Goal: Task Accomplishment & Management: Use online tool/utility

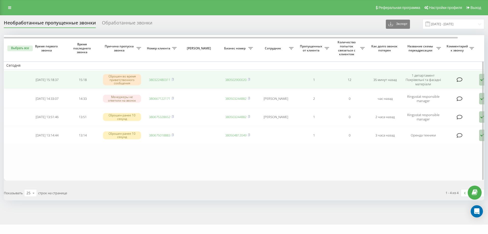
click at [479, 80] on icon at bounding box center [482, 80] width 6 height 12
click at [475, 87] on div "Не удалось связаться" at bounding box center [459, 90] width 97 height 9
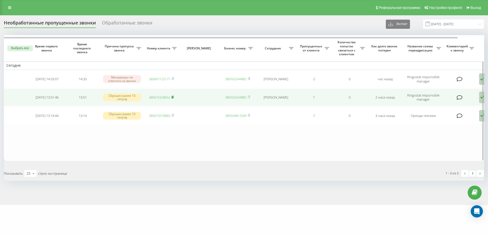
click at [173, 96] on icon at bounding box center [173, 97] width 2 height 2
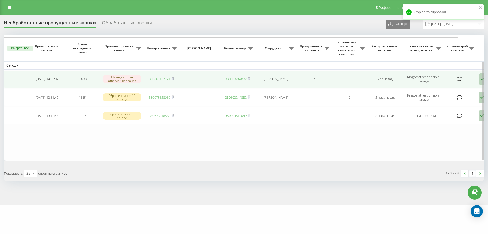
click at [478, 81] on td "Обработать Не удалось связаться Связался с клиентом с помощью другого канала Кл…" at bounding box center [494, 78] width 36 height 17
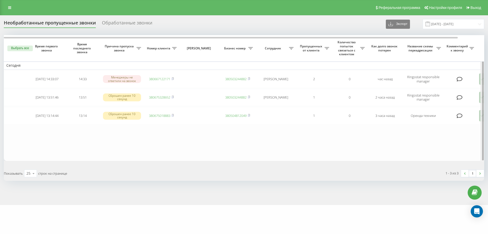
click at [480, 81] on div at bounding box center [482, 97] width 4 height 125
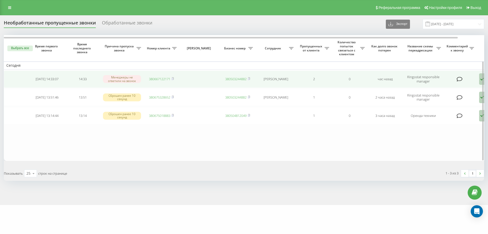
click at [479, 83] on icon at bounding box center [482, 79] width 6 height 12
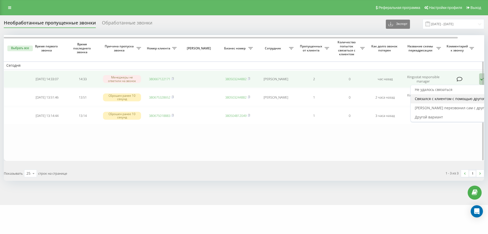
click at [467, 97] on span "Связался с клиентом с помощью другого канала" at bounding box center [457, 98] width 85 height 5
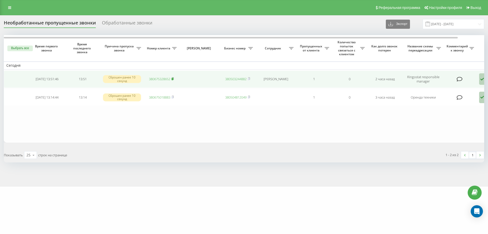
click at [174, 79] on icon at bounding box center [173, 78] width 2 height 3
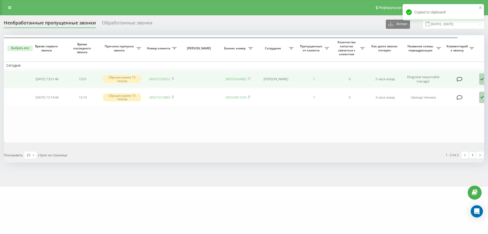
click at [481, 79] on icon at bounding box center [482, 79] width 6 height 12
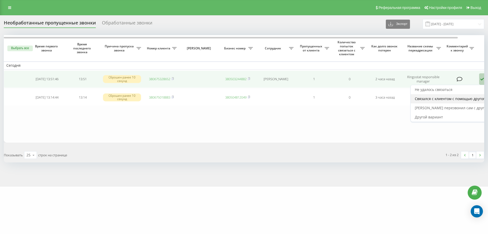
click at [465, 98] on span "Связался с клиентом с помощью другого канала" at bounding box center [457, 98] width 85 height 5
